Goal: Task Accomplishment & Management: Manage account settings

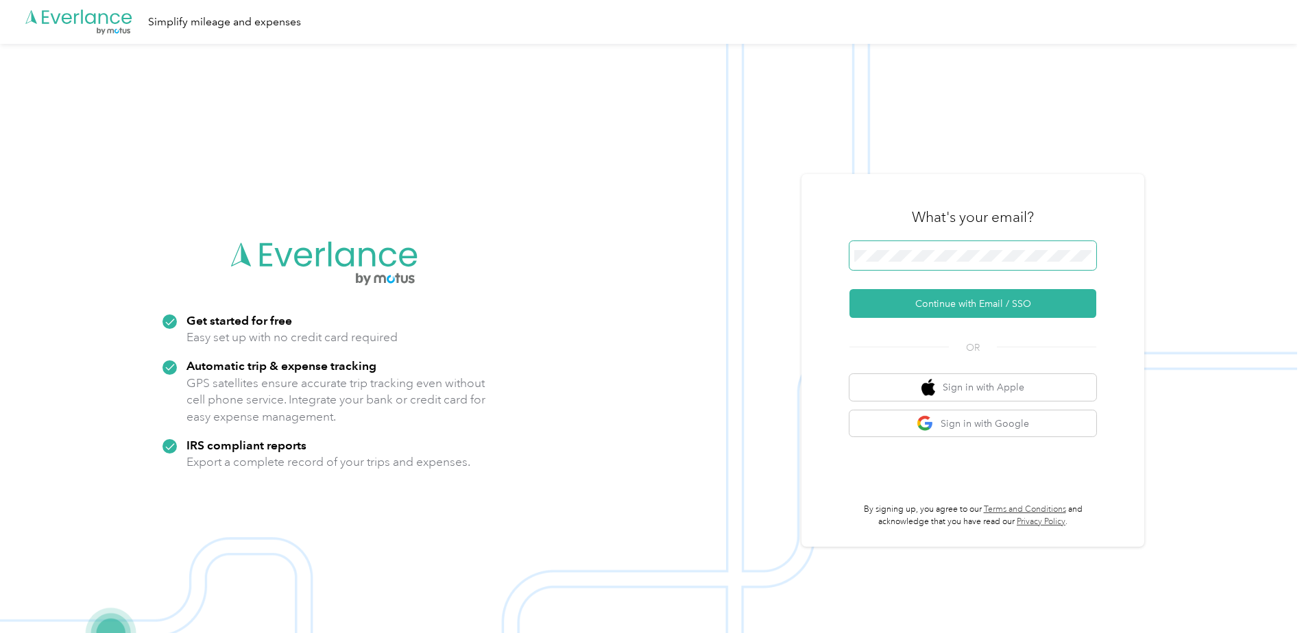
click at [849, 289] on button "Continue with Email / SSO" at bounding box center [972, 303] width 247 height 29
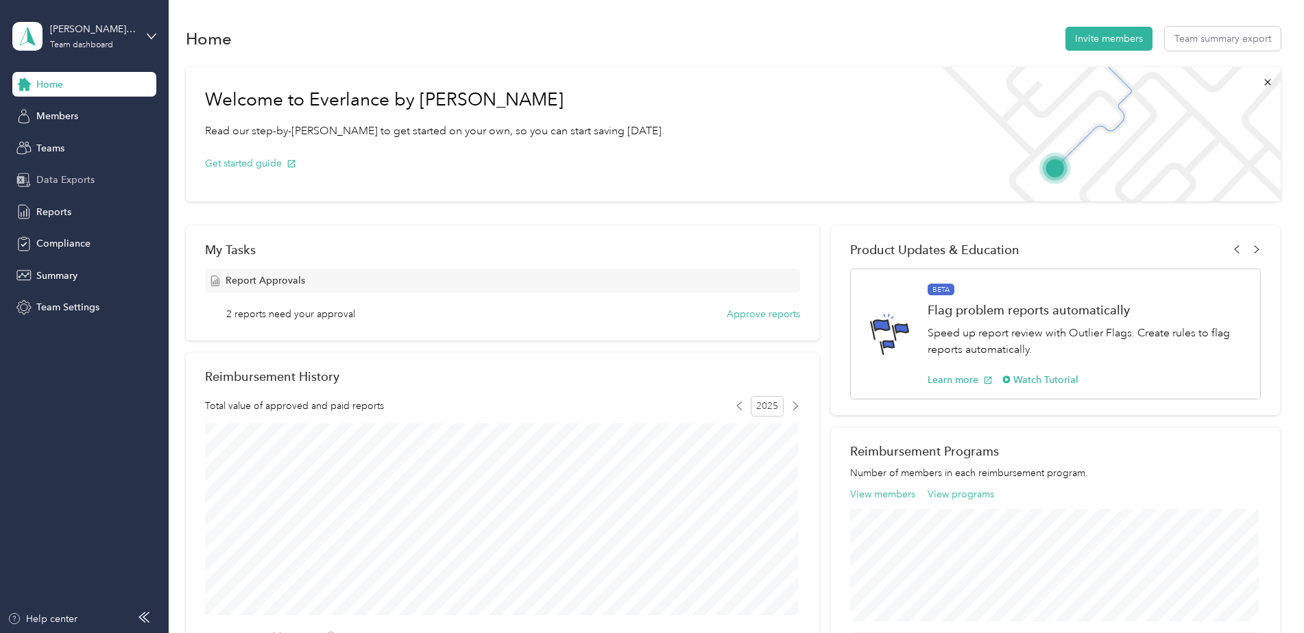
scroll to position [372, 0]
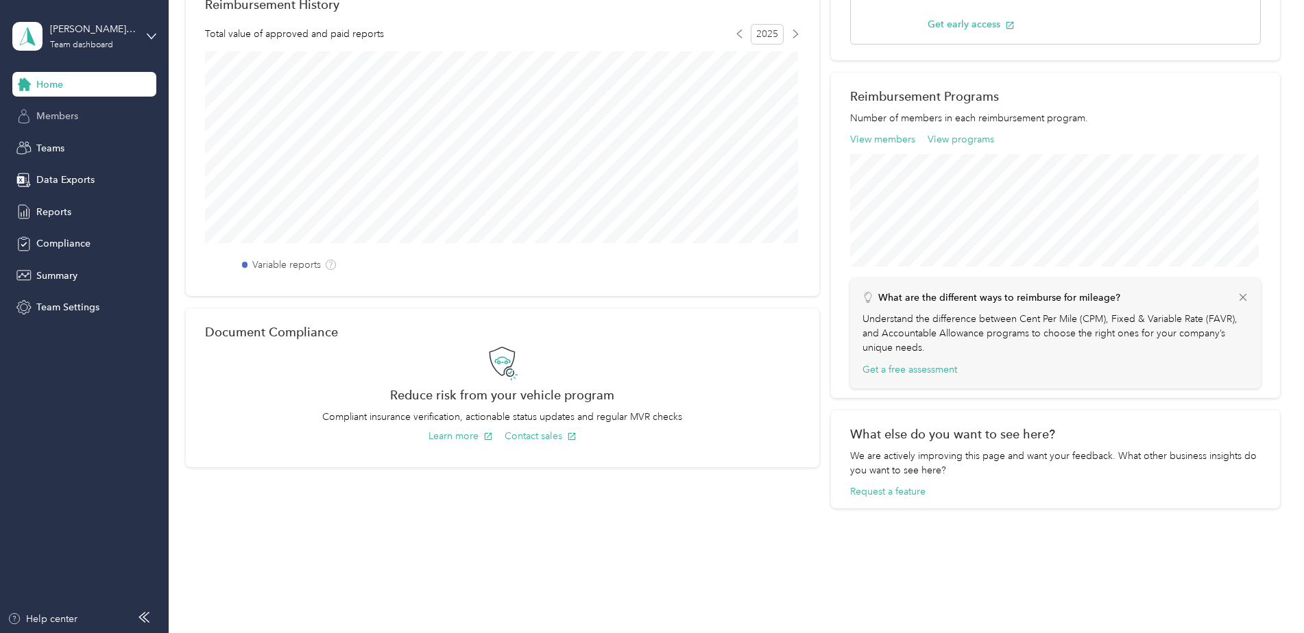
click at [63, 114] on span "Members" at bounding box center [57, 116] width 42 height 14
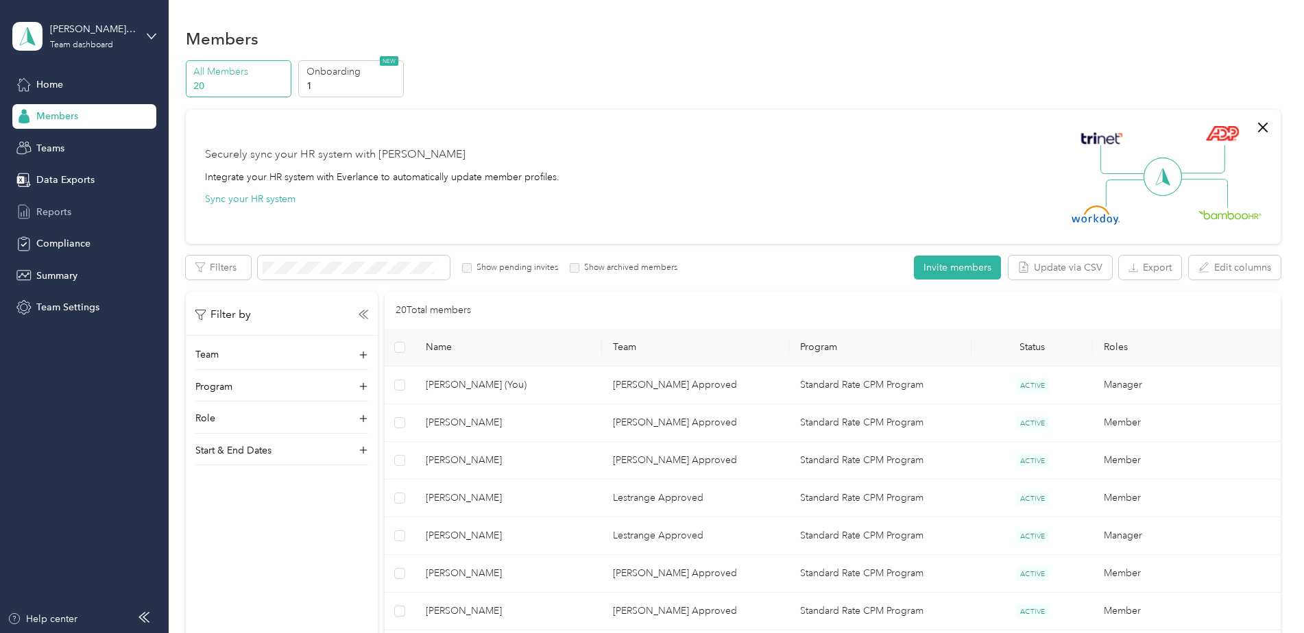
click at [56, 212] on span "Reports" at bounding box center [53, 212] width 35 height 14
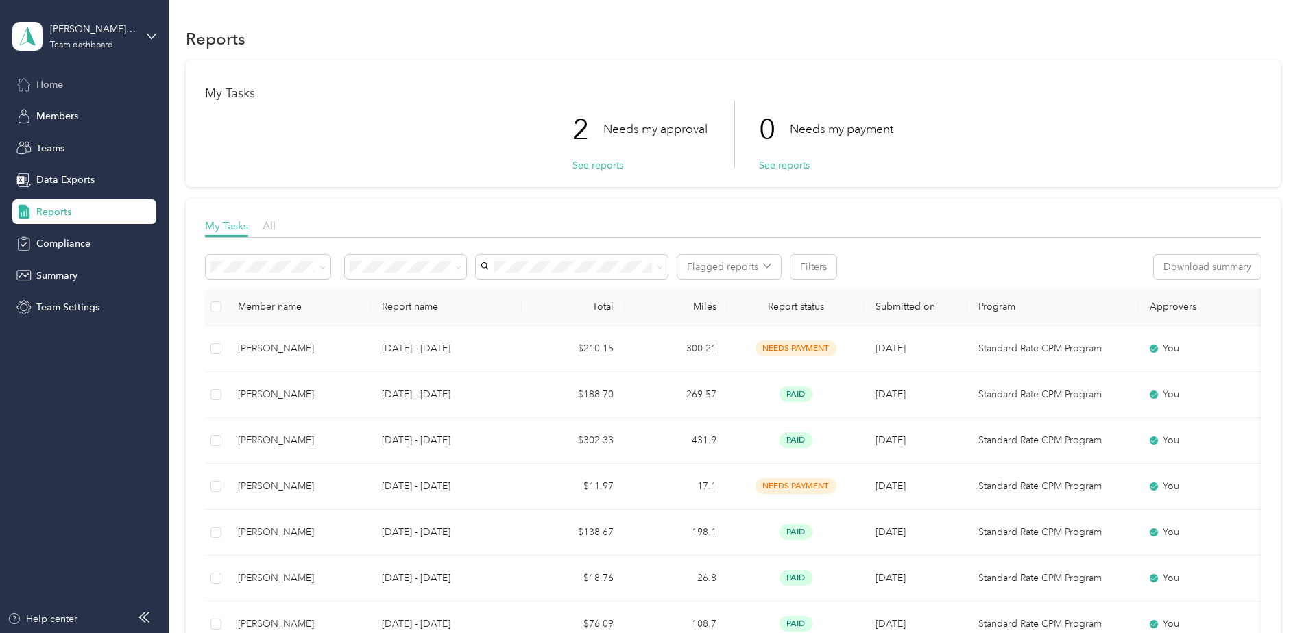
click at [76, 85] on div "Home" at bounding box center [84, 84] width 144 height 25
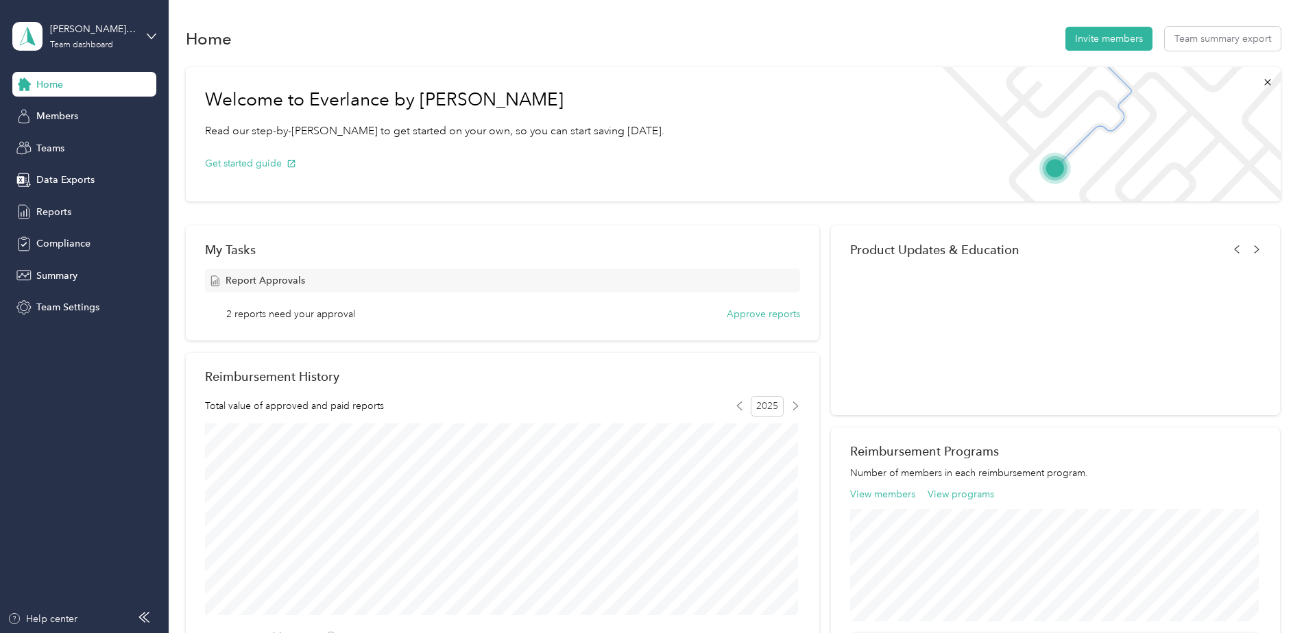
click at [143, 36] on div "[PERSON_NAME] Approved Team dashboard" at bounding box center [84, 36] width 144 height 48
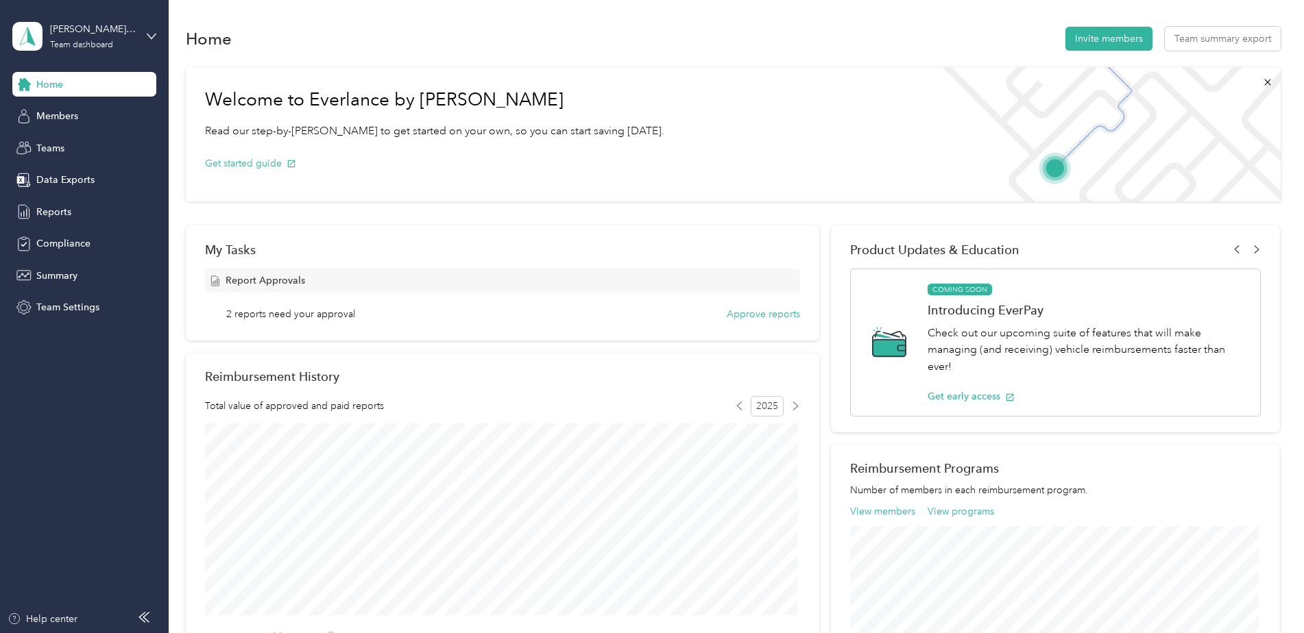
click at [62, 380] on aside "[PERSON_NAME] Approved Team dashboard Home Members Teams Data Exports Reports C…" at bounding box center [84, 316] width 169 height 633
click at [55, 209] on span "Reports" at bounding box center [53, 212] width 35 height 14
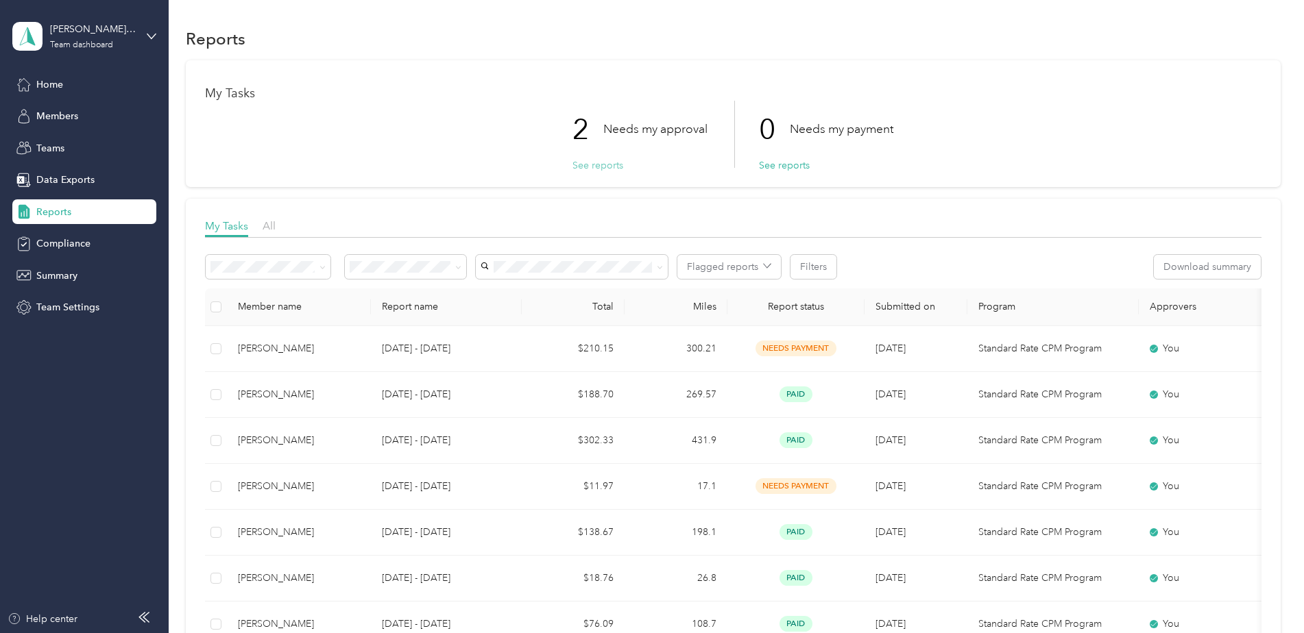
click at [606, 166] on button "See reports" at bounding box center [597, 165] width 51 height 14
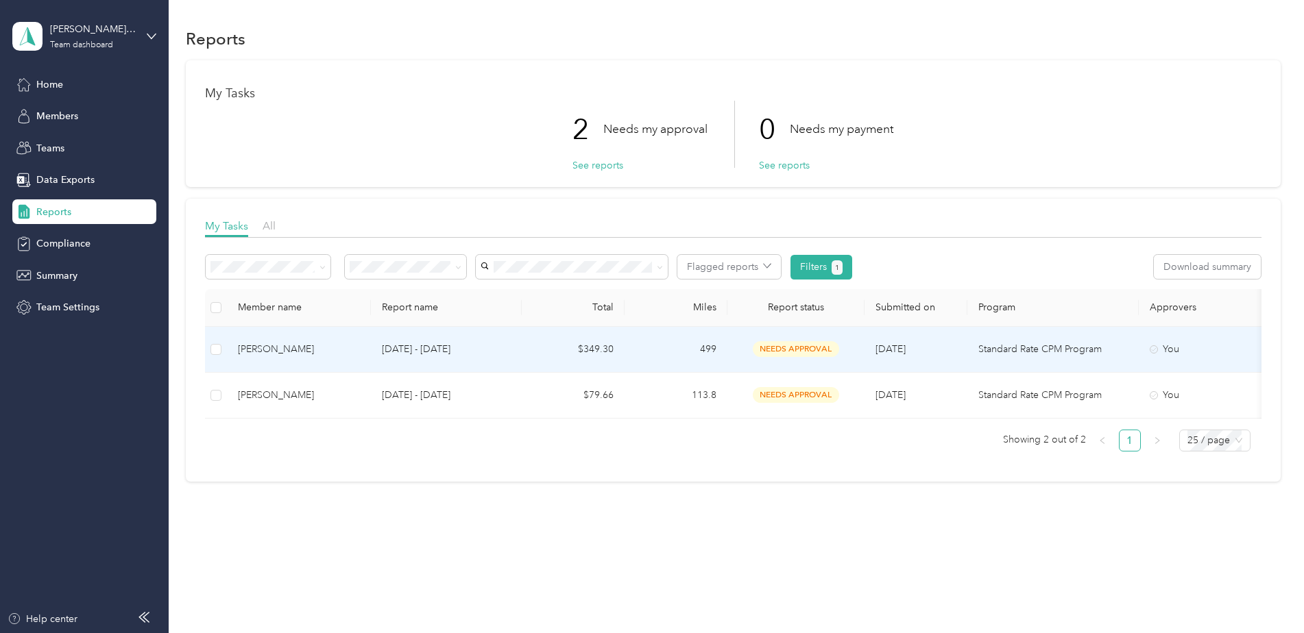
click at [591, 347] on td "$349.30" at bounding box center [573, 350] width 103 height 46
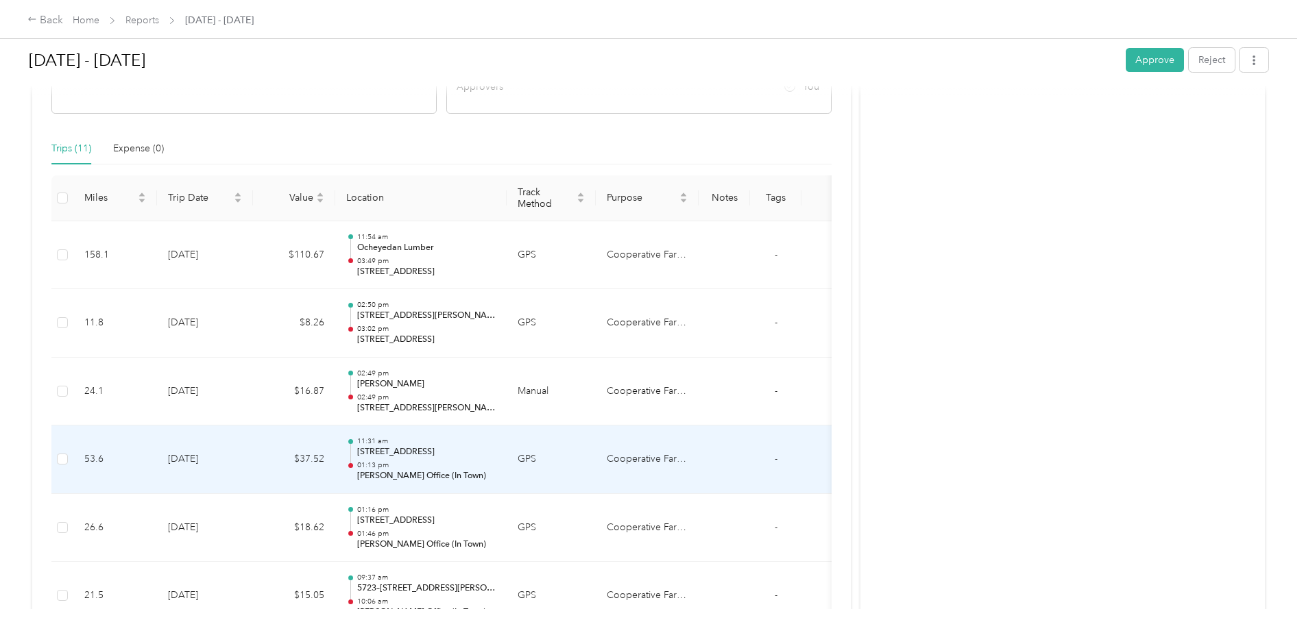
scroll to position [268, 0]
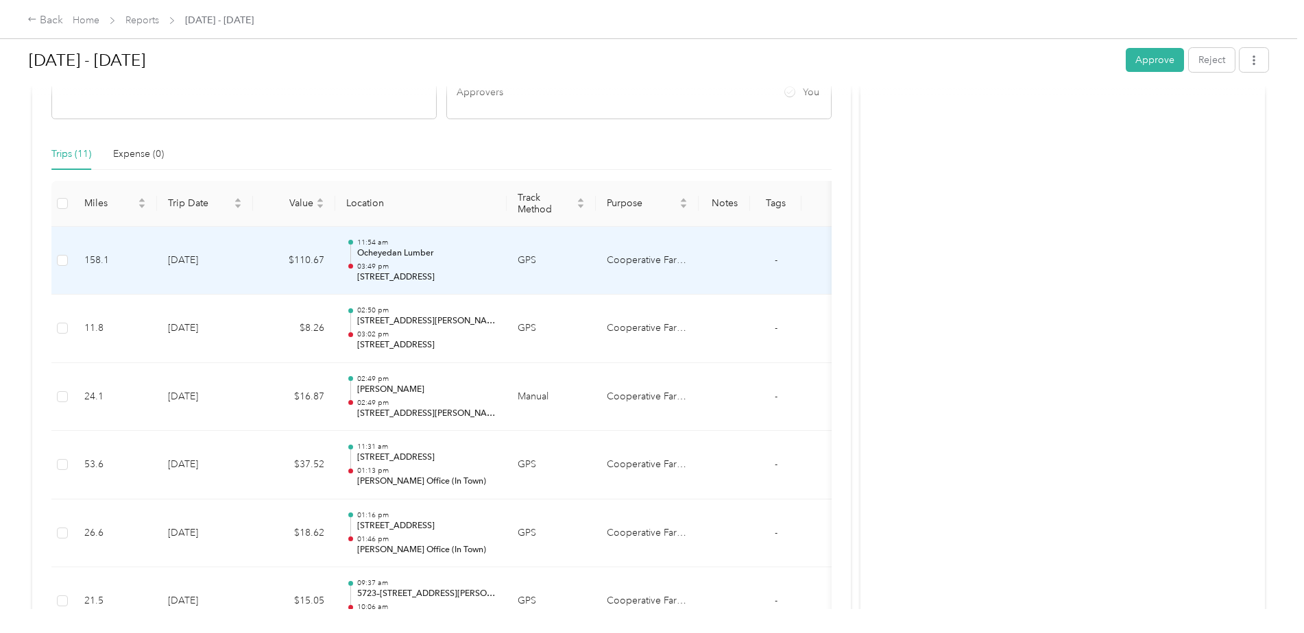
click at [236, 263] on td "[DATE]" at bounding box center [205, 261] width 96 height 69
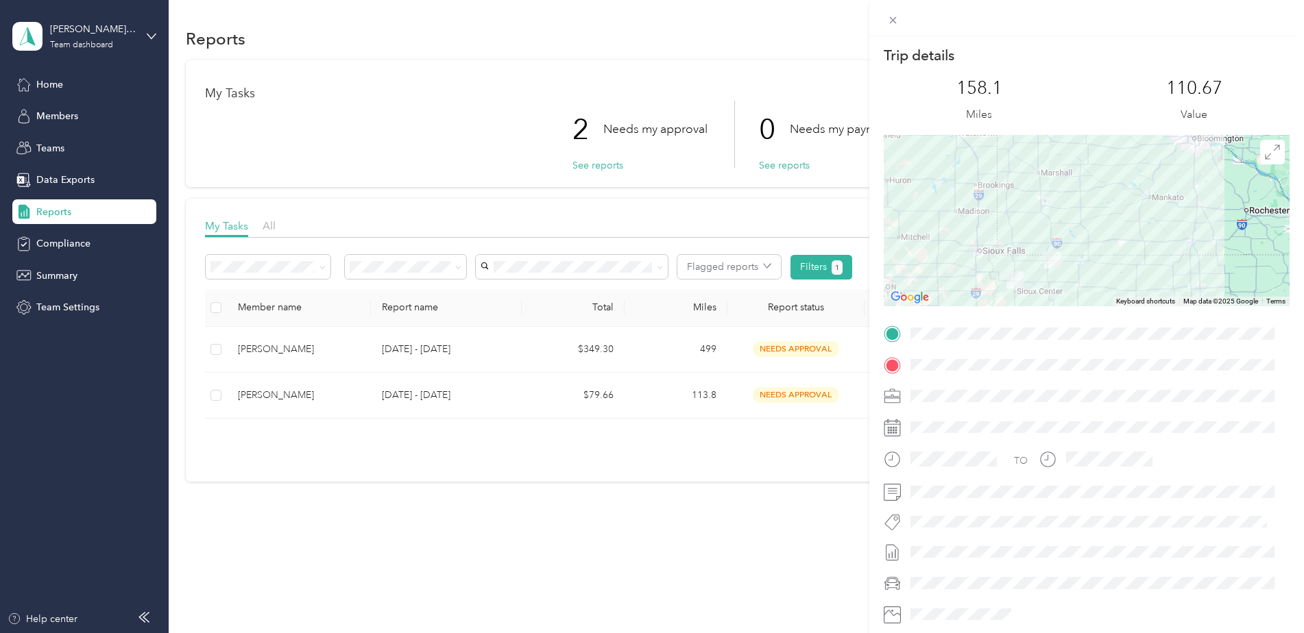
click at [217, 350] on div "Trip details This trip cannot be edited because it is either under review, appr…" at bounding box center [652, 316] width 1304 height 633
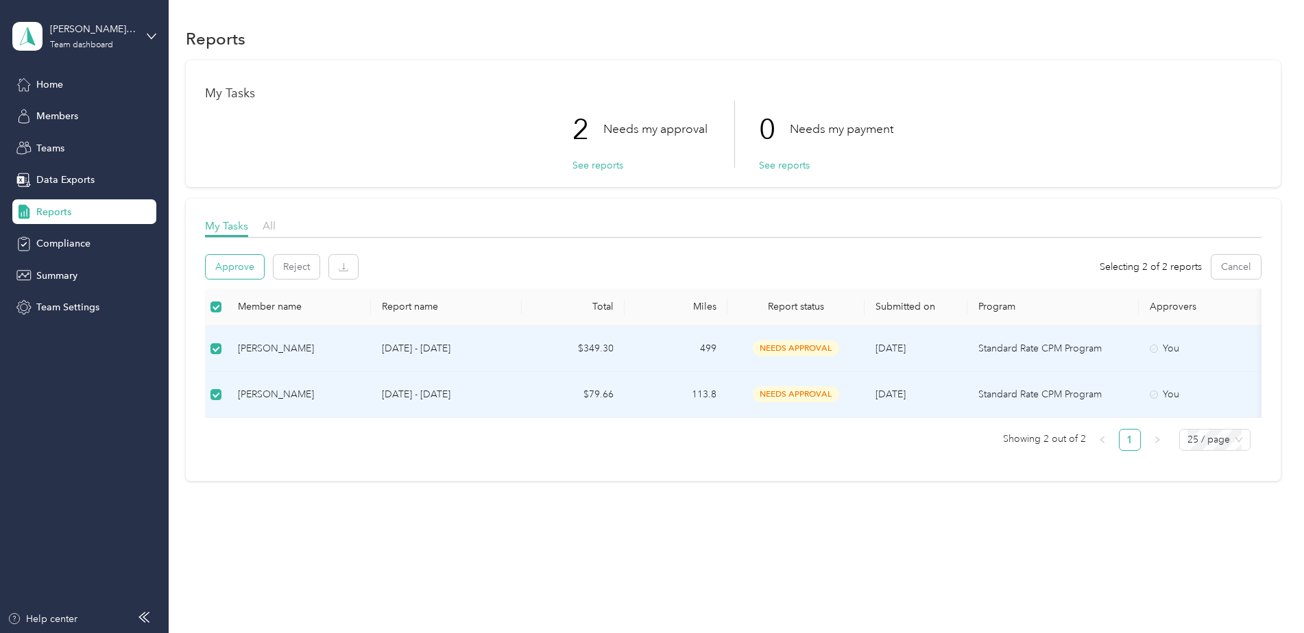
click at [232, 267] on button "Approve" at bounding box center [235, 267] width 58 height 24
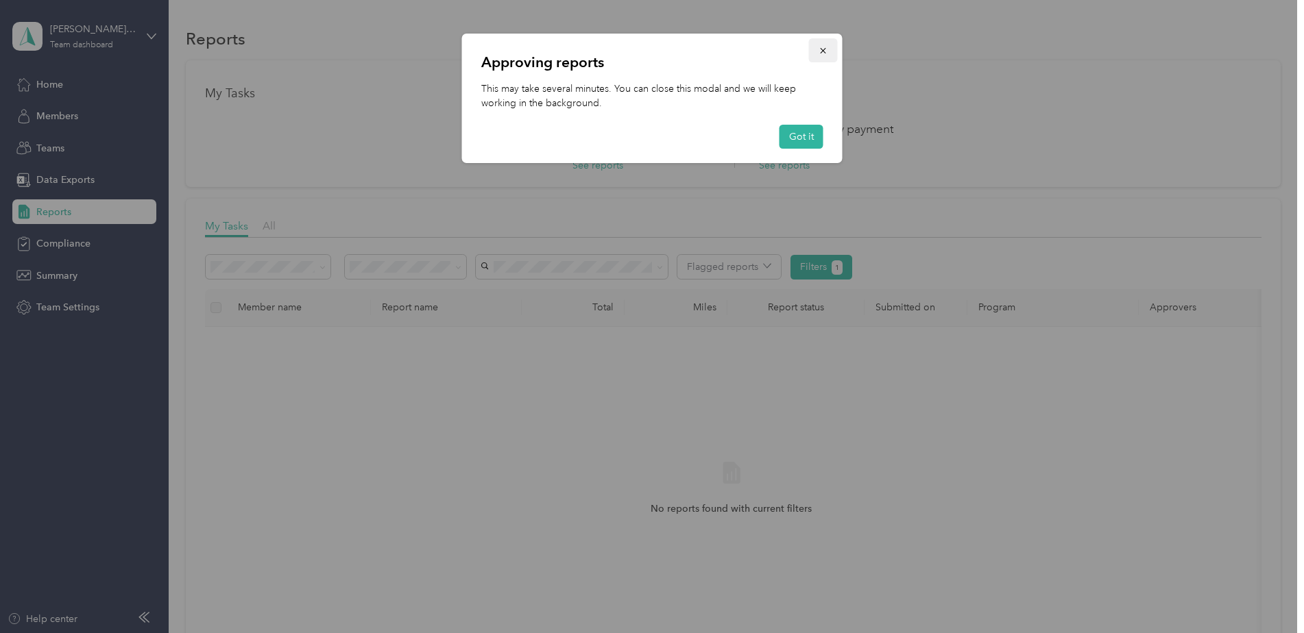
click at [822, 51] on icon "button" at bounding box center [822, 50] width 5 height 5
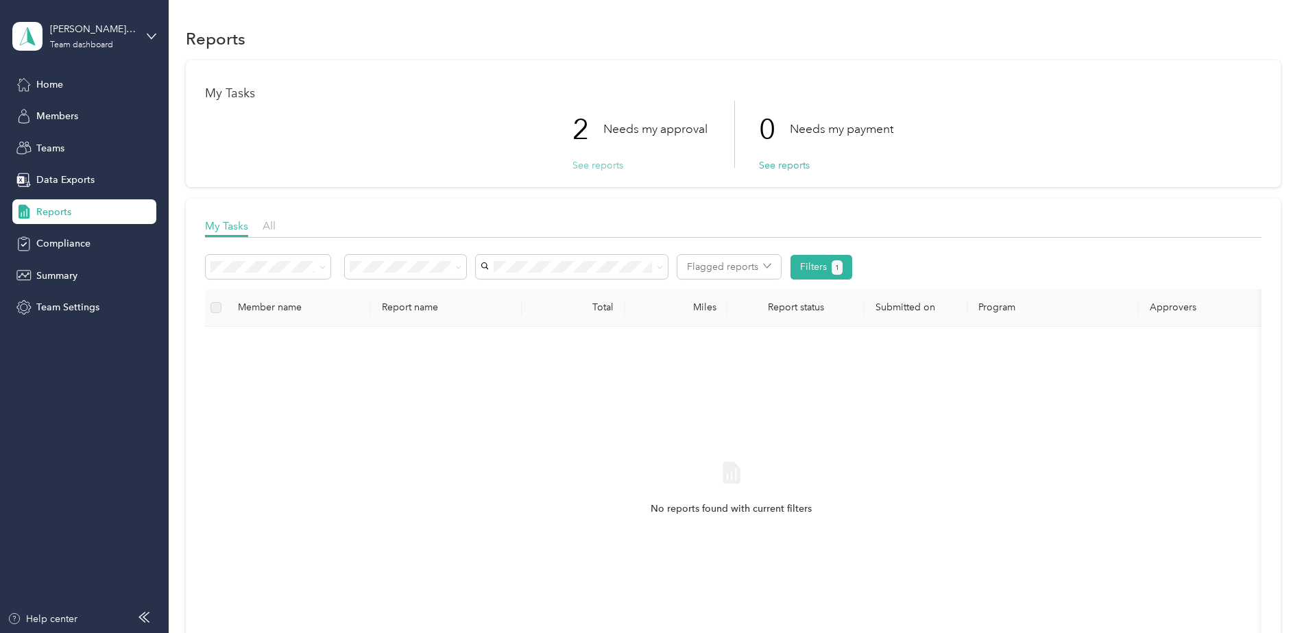
click at [602, 165] on button "See reports" at bounding box center [597, 165] width 51 height 14
click at [581, 166] on button "See reports" at bounding box center [597, 165] width 51 height 14
